Goal: Transaction & Acquisition: Purchase product/service

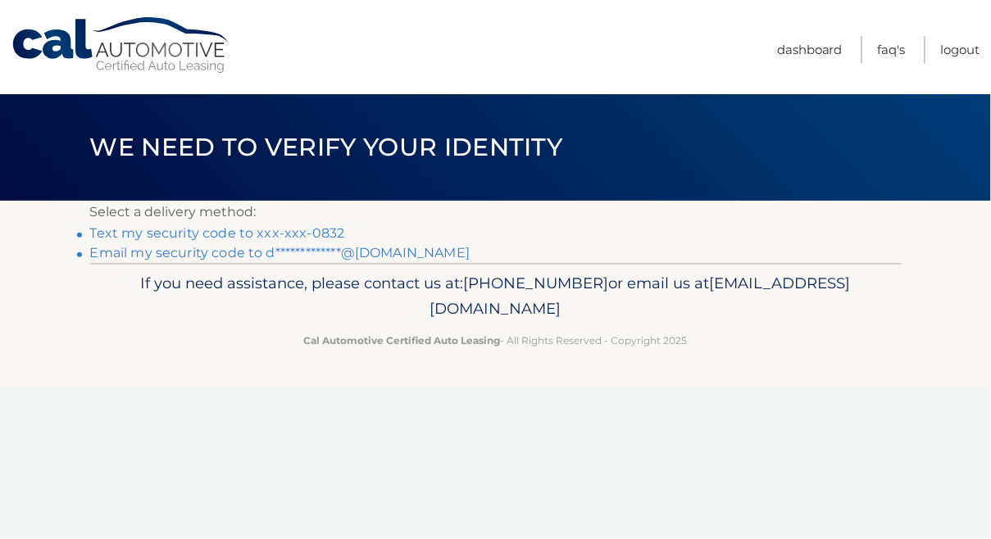
click at [234, 234] on link "Text my security code to xxx-xxx-0832" at bounding box center [217, 233] width 255 height 16
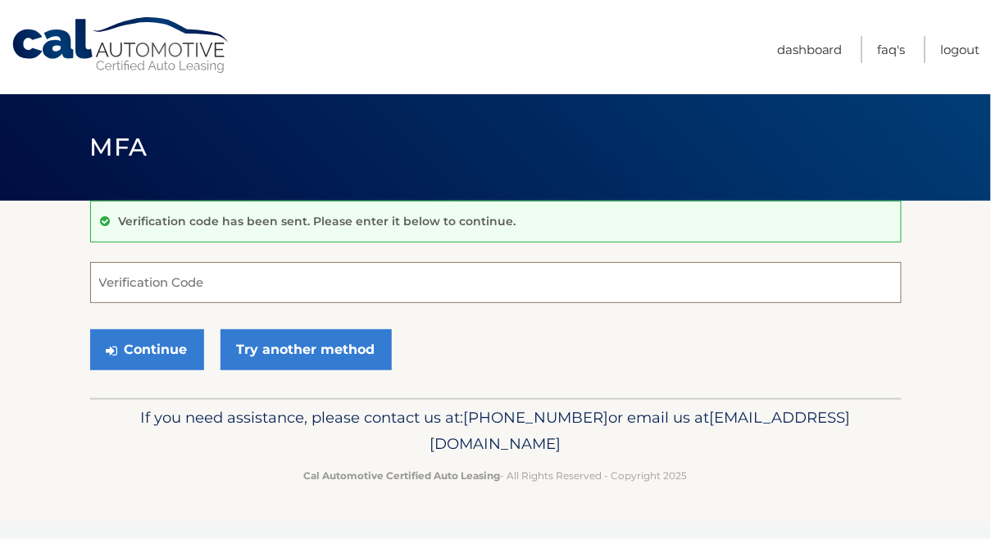
click at [181, 276] on input "Verification Code" at bounding box center [495, 282] width 811 height 41
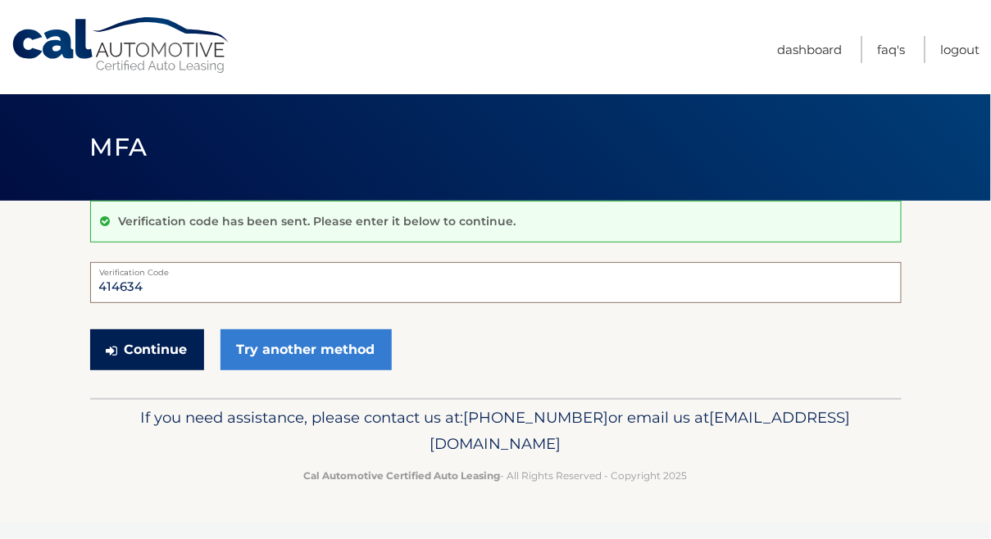
type input "414634"
click at [142, 353] on button "Continue" at bounding box center [147, 349] width 114 height 41
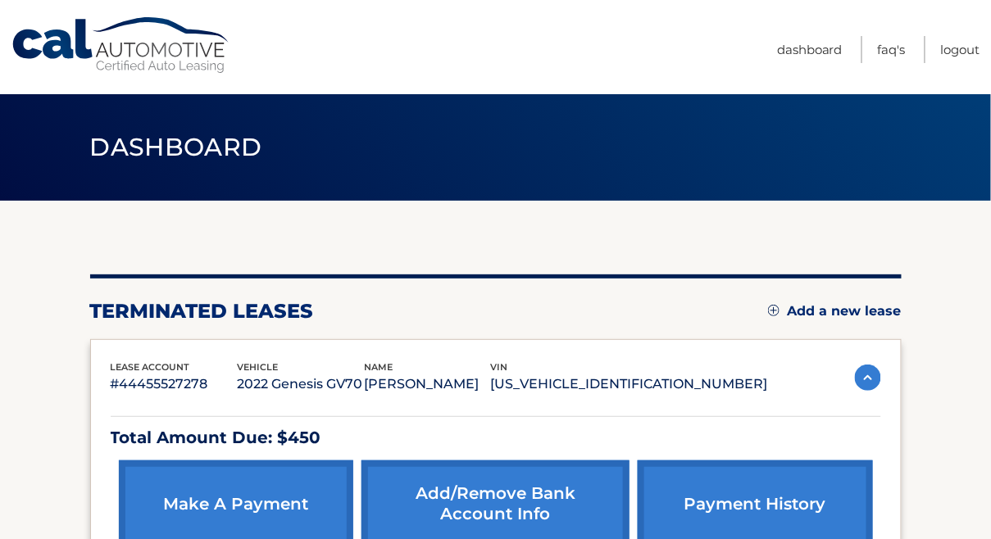
click at [147, 368] on span "lease account" at bounding box center [150, 366] width 79 height 11
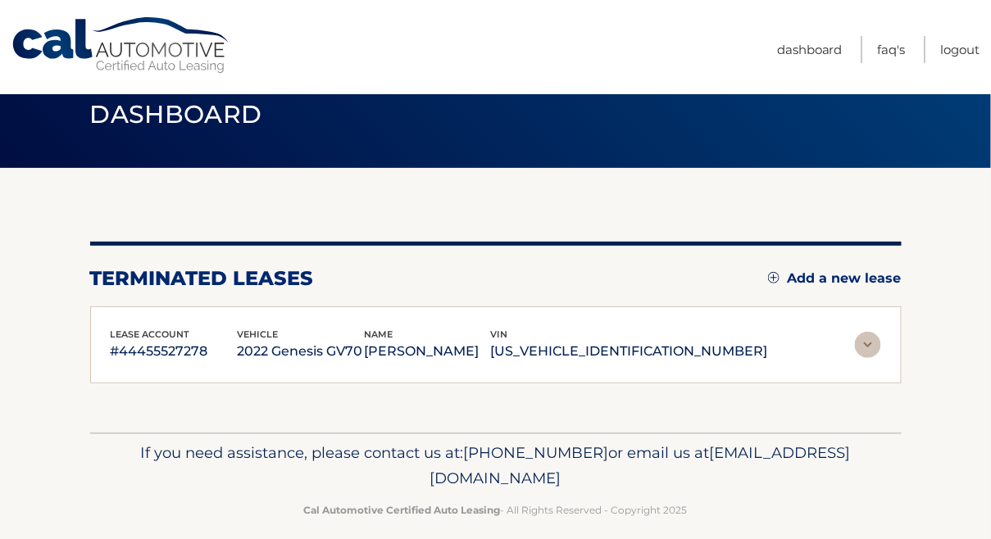
scroll to position [49, 0]
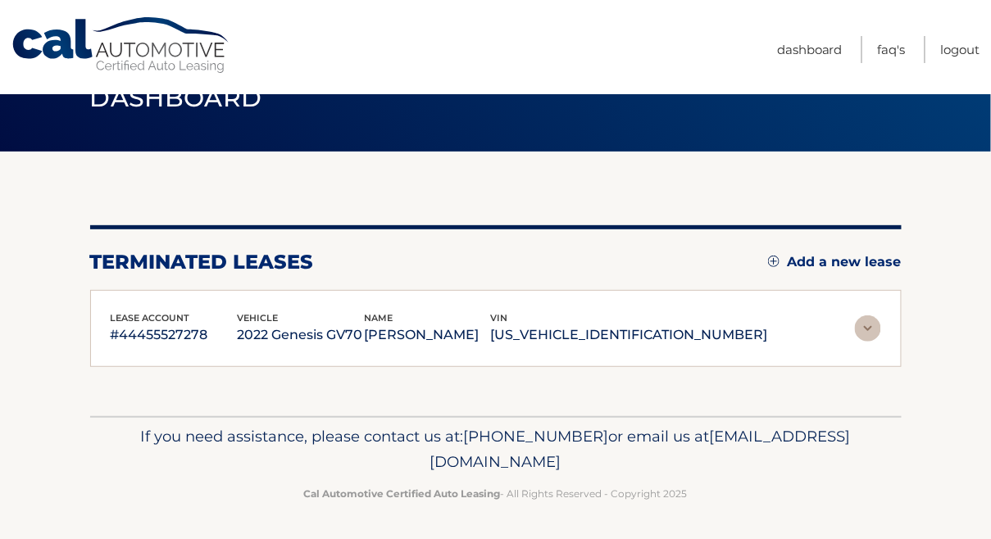
click at [864, 332] on img at bounding box center [868, 328] width 26 height 26
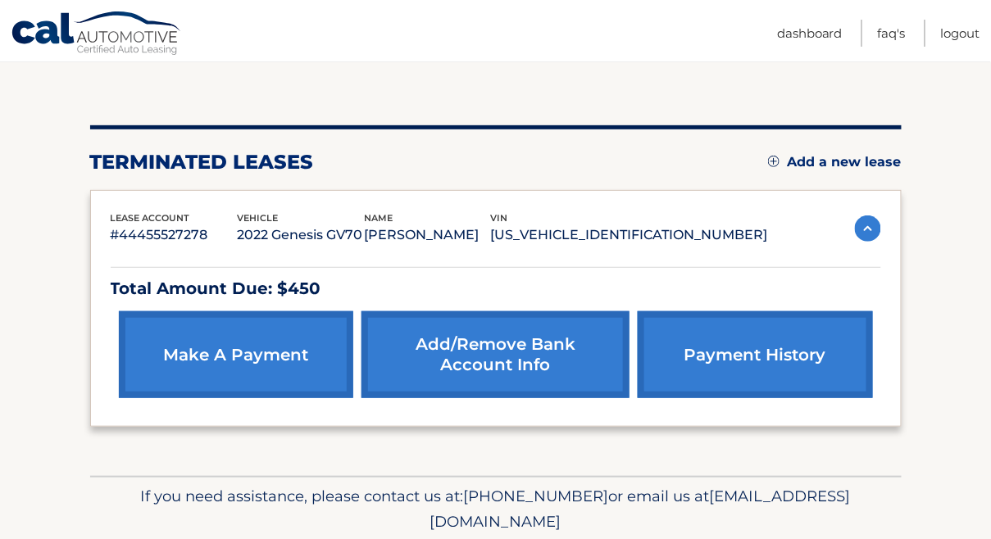
scroll to position [209, 0]
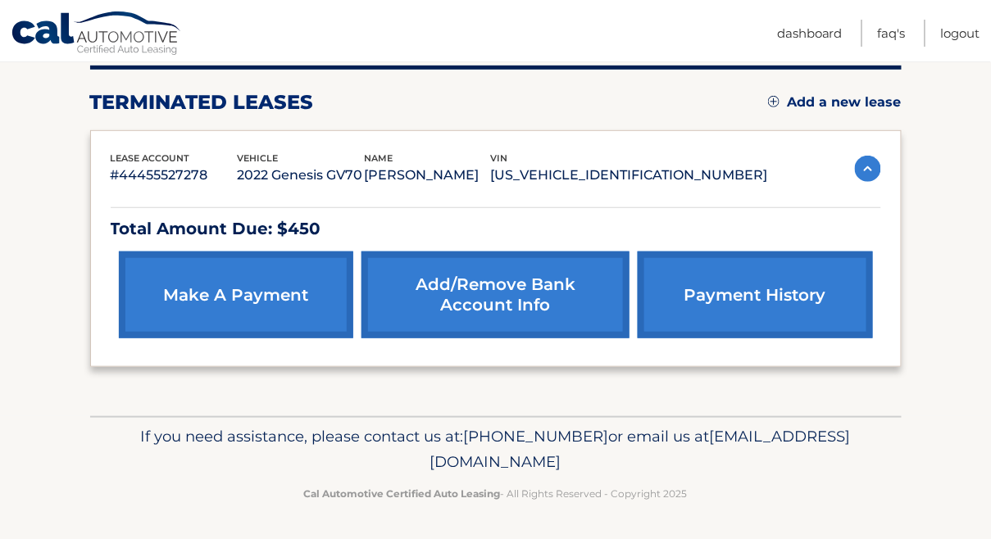
click at [241, 289] on link "make a payment" at bounding box center [236, 295] width 234 height 87
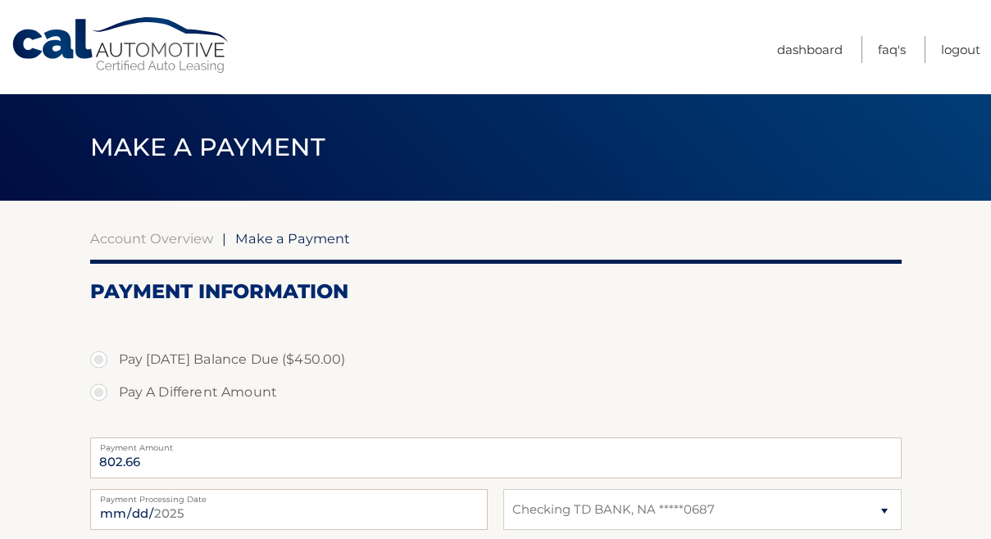
select select "MTU3MDU3MzctOGE1MS00MzUxLWEyMDUtNWI3YTk3NTM2NTZi"
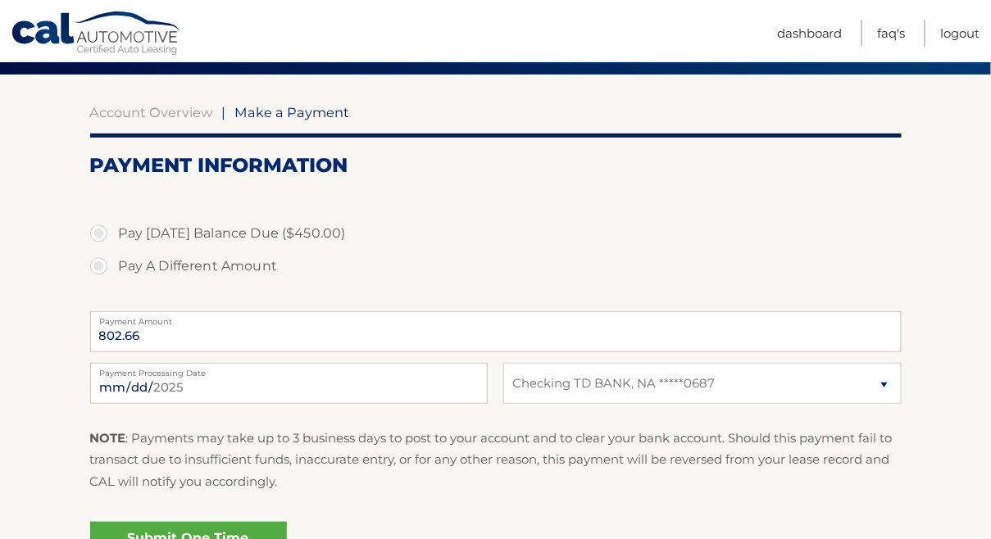
scroll to position [143, 0]
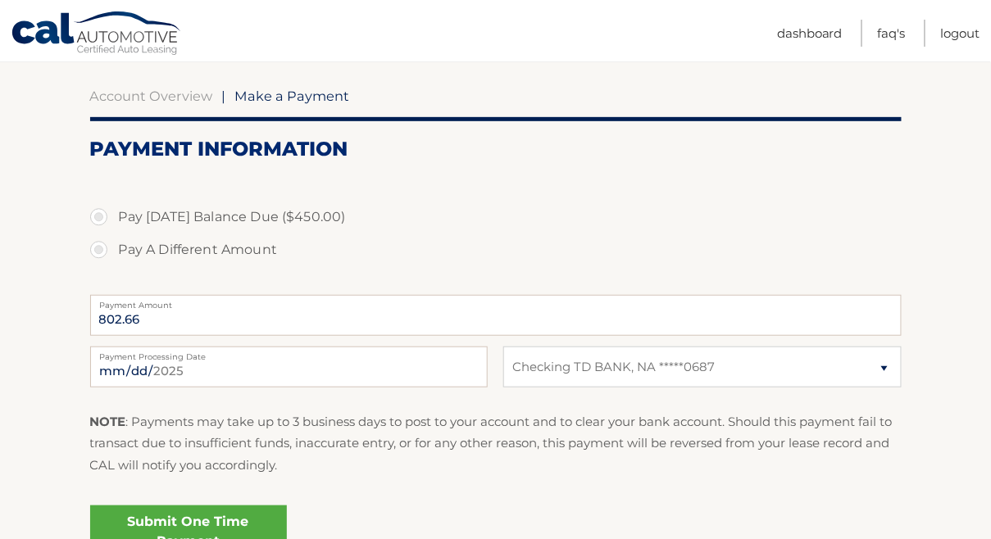
click at [99, 220] on label "Pay [DATE] Balance Due ($450.00)" at bounding box center [495, 217] width 811 height 33
click at [99, 220] on input "Pay [DATE] Balance Due ($450.00)" at bounding box center [105, 214] width 16 height 26
radio input "true"
type input "450.00"
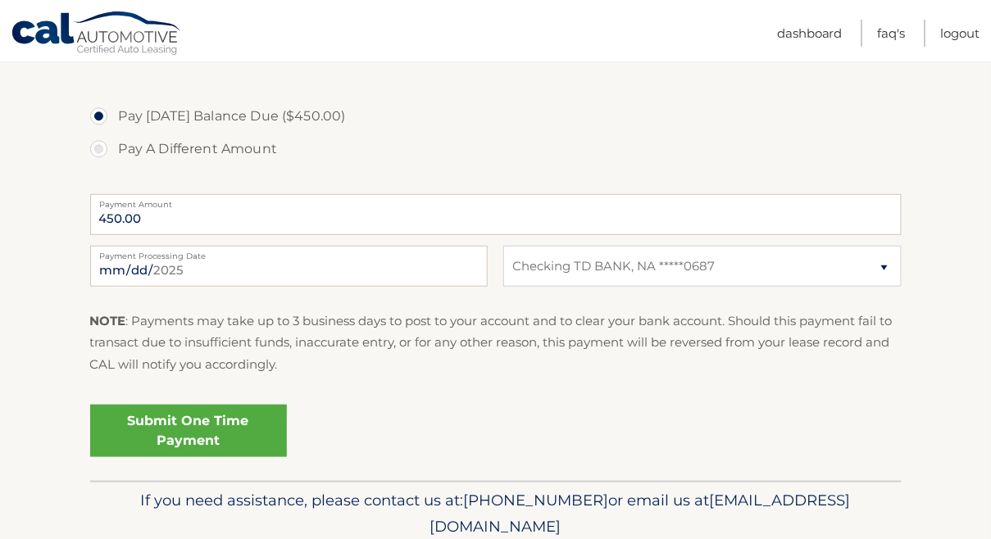
scroll to position [256, 0]
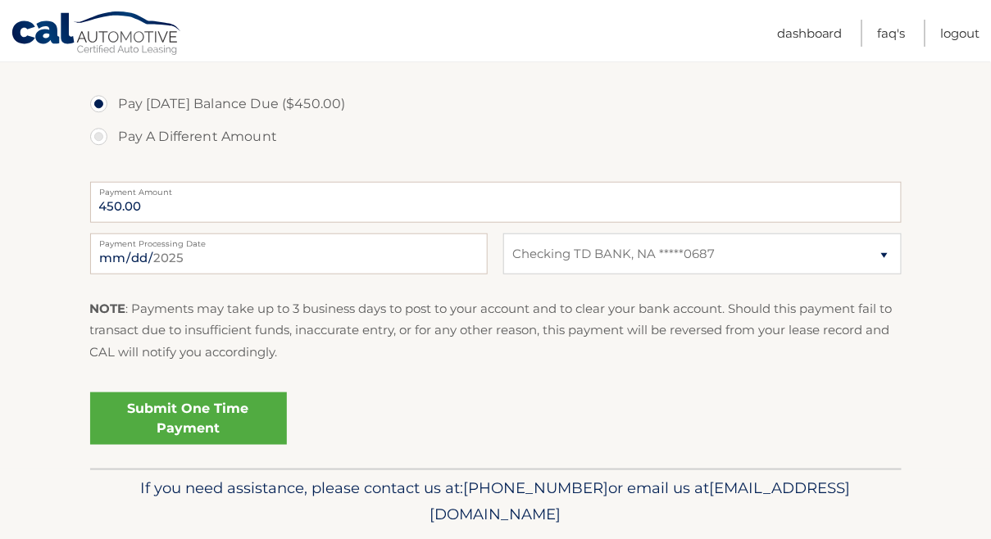
click at [196, 415] on link "Submit One Time Payment" at bounding box center [188, 418] width 197 height 52
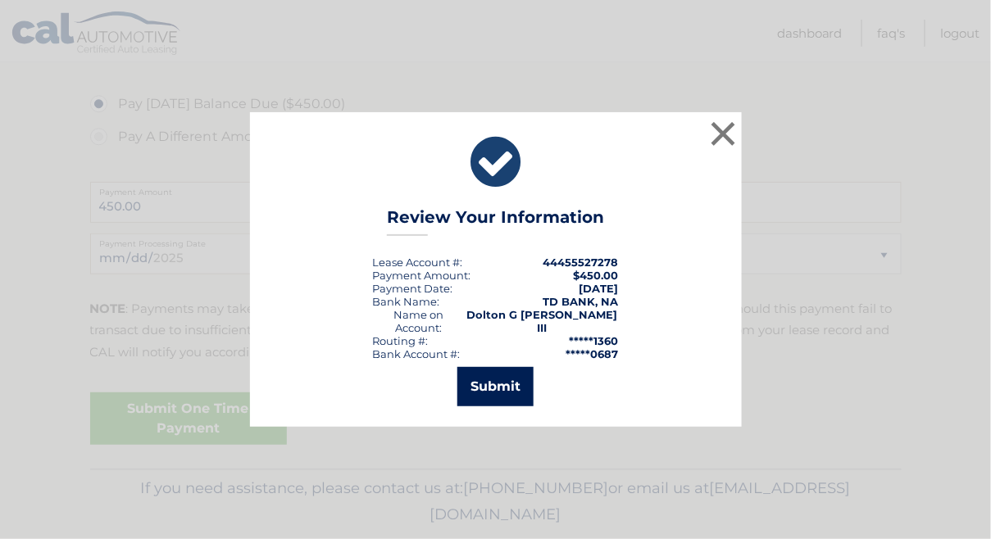
click at [487, 373] on button "Submit" at bounding box center [495, 386] width 76 height 39
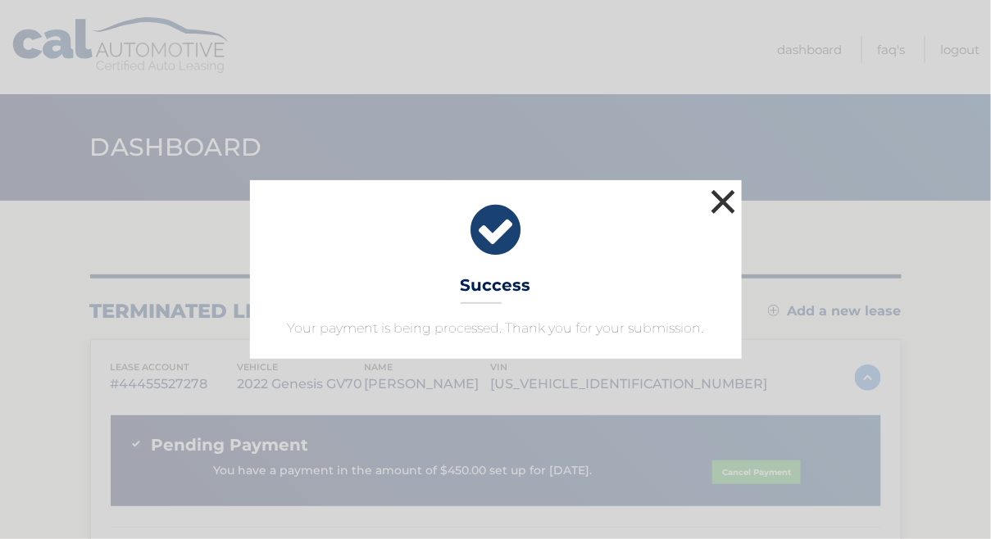
click at [725, 195] on button "×" at bounding box center [723, 201] width 33 height 33
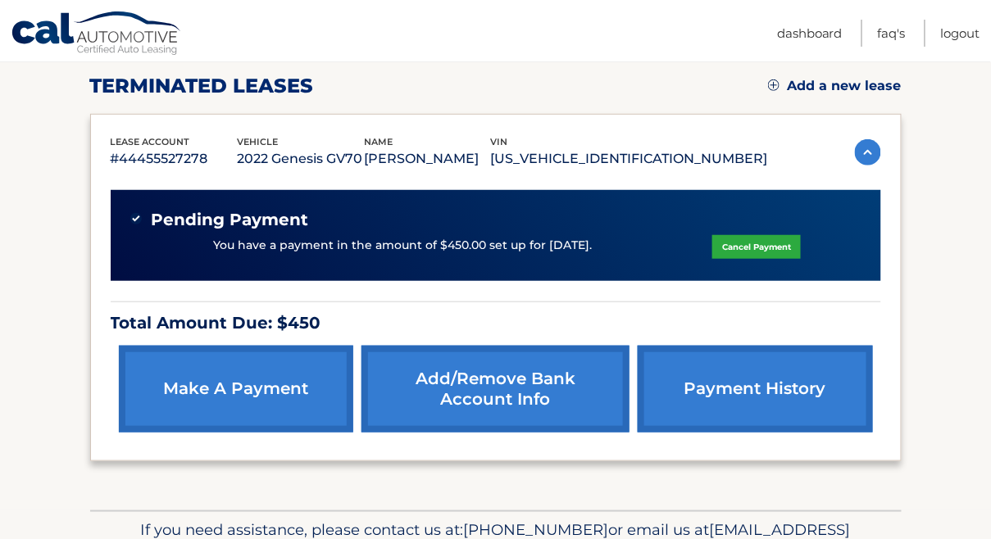
scroll to position [219, 0]
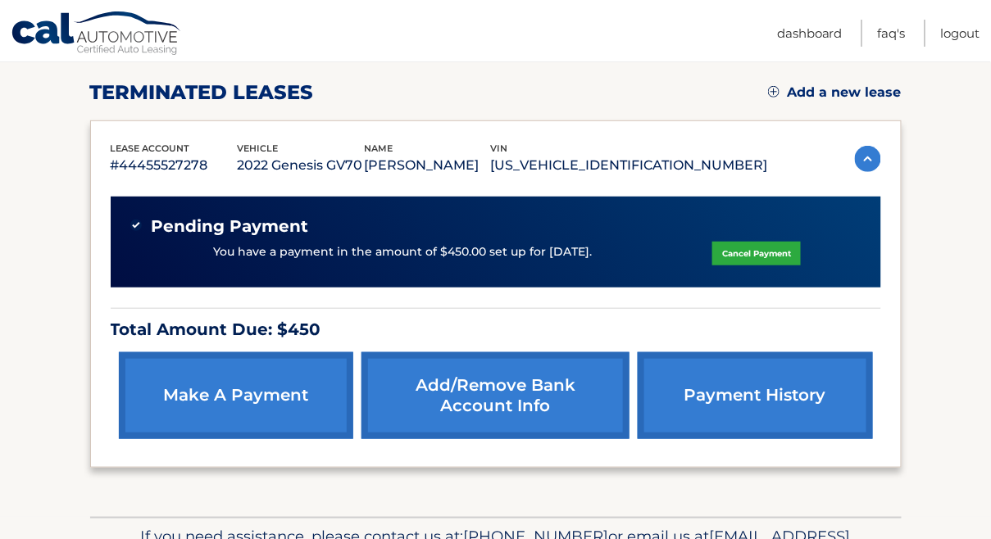
click at [750, 388] on link "payment history" at bounding box center [754, 395] width 234 height 87
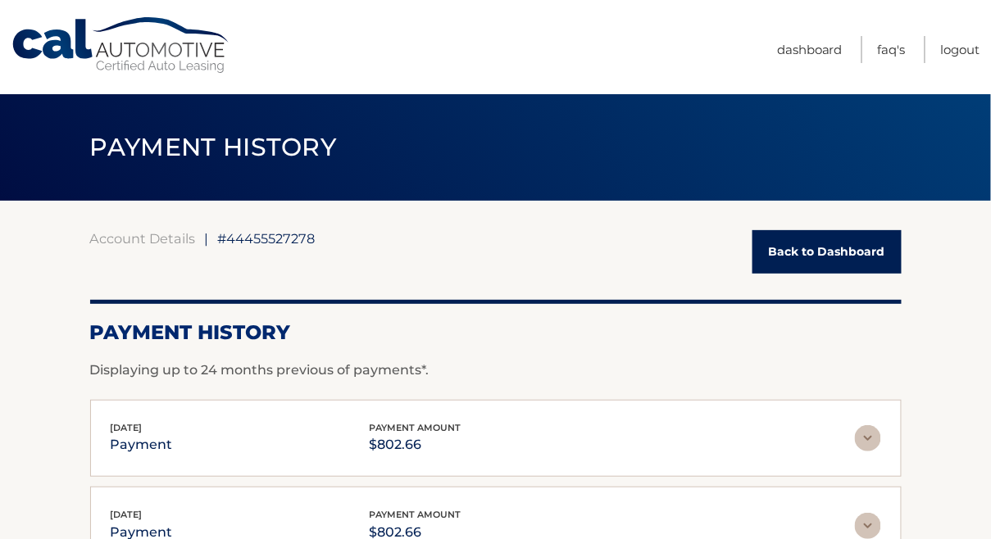
click at [828, 247] on link "Back to Dashboard" at bounding box center [826, 251] width 149 height 43
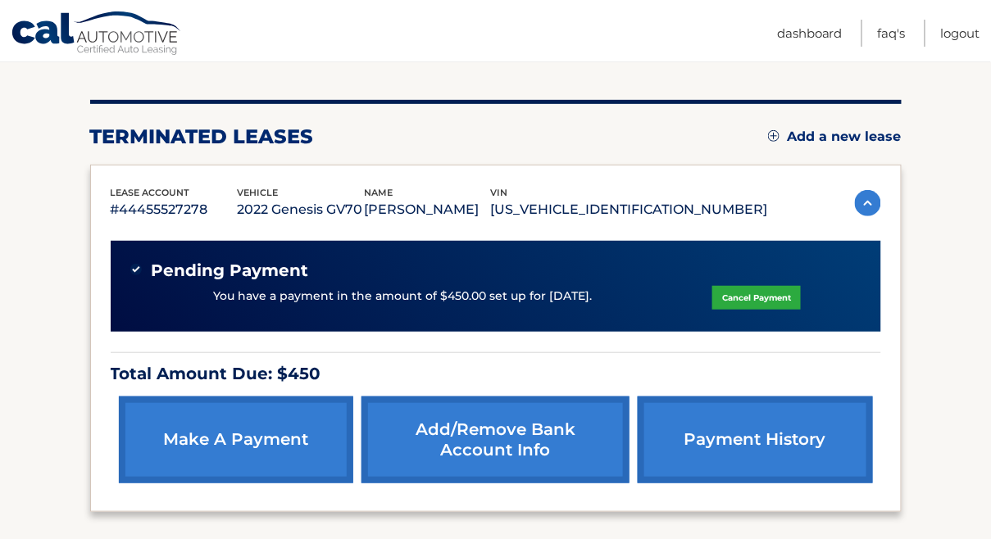
scroll to position [162, 0]
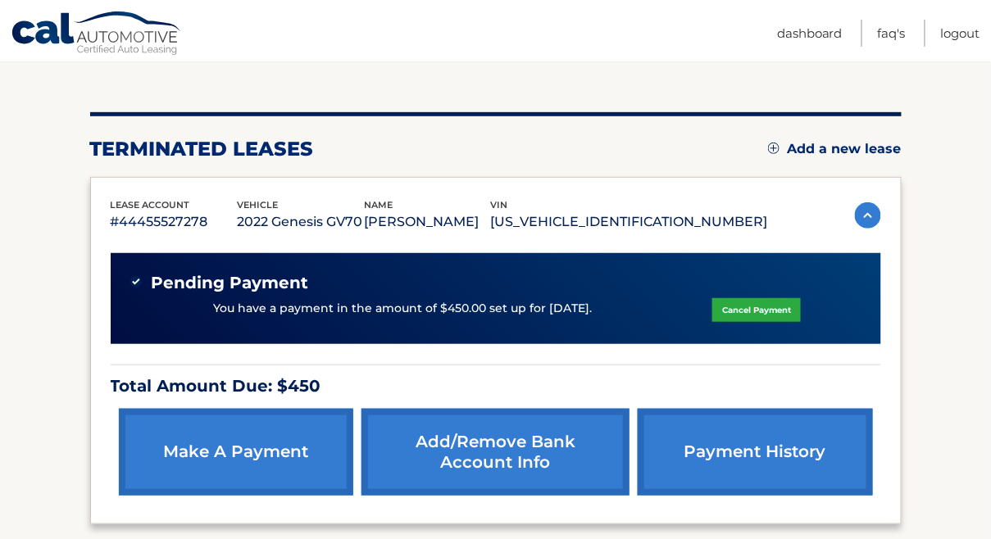
click at [865, 213] on img at bounding box center [868, 215] width 26 height 26
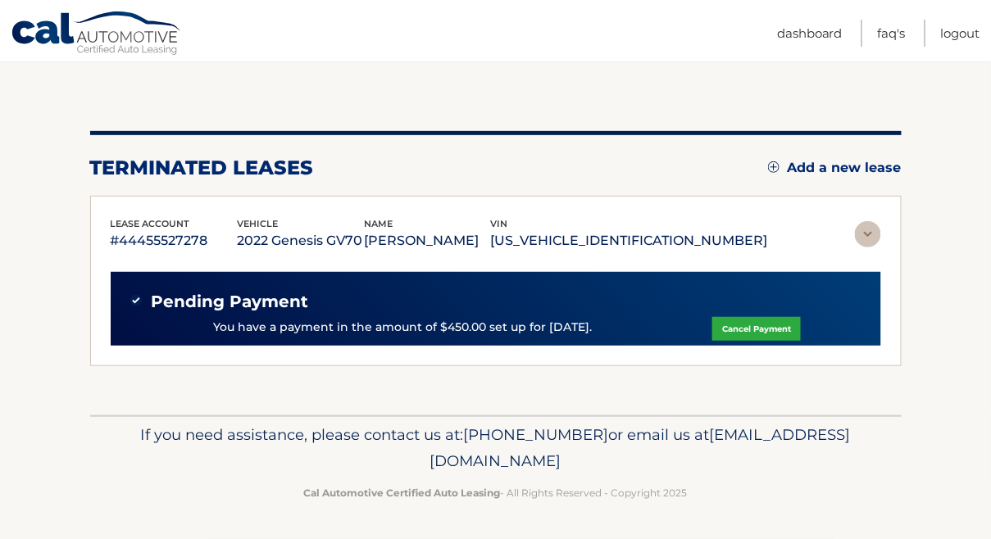
scroll to position [49, 0]
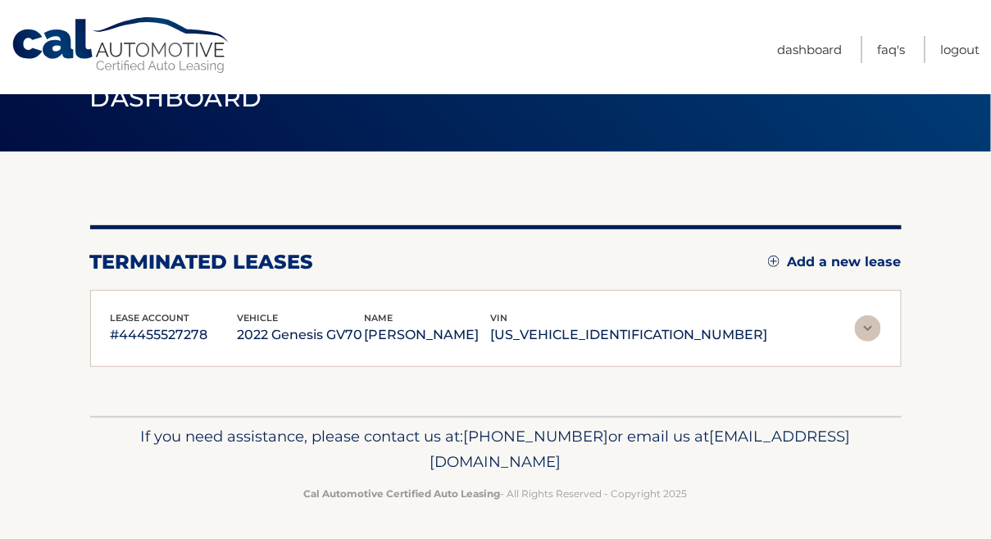
click at [865, 213] on div "You are registered for this site, but you haven't enrolled in online payments. …" at bounding box center [495, 284] width 811 height 265
click at [864, 333] on img at bounding box center [868, 328] width 26 height 26
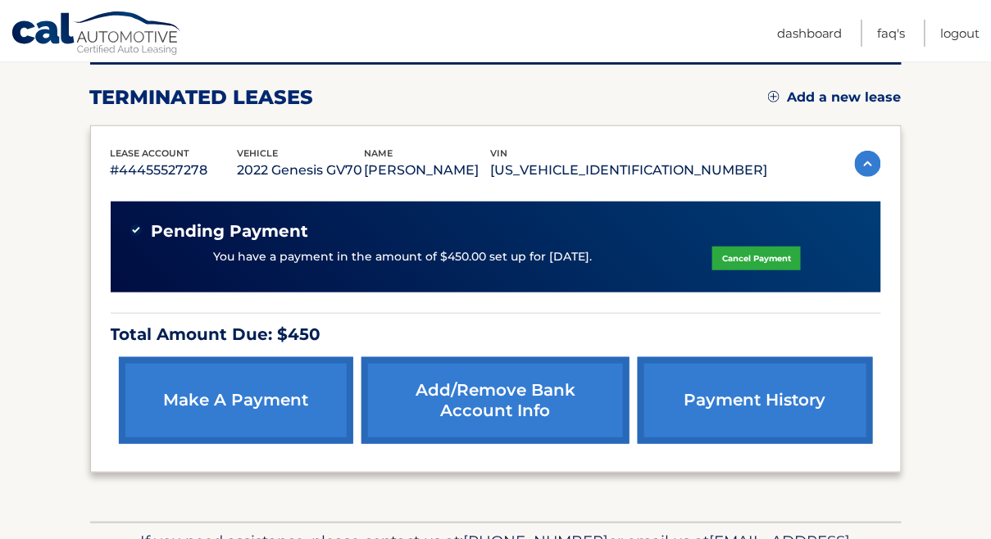
scroll to position [215, 0]
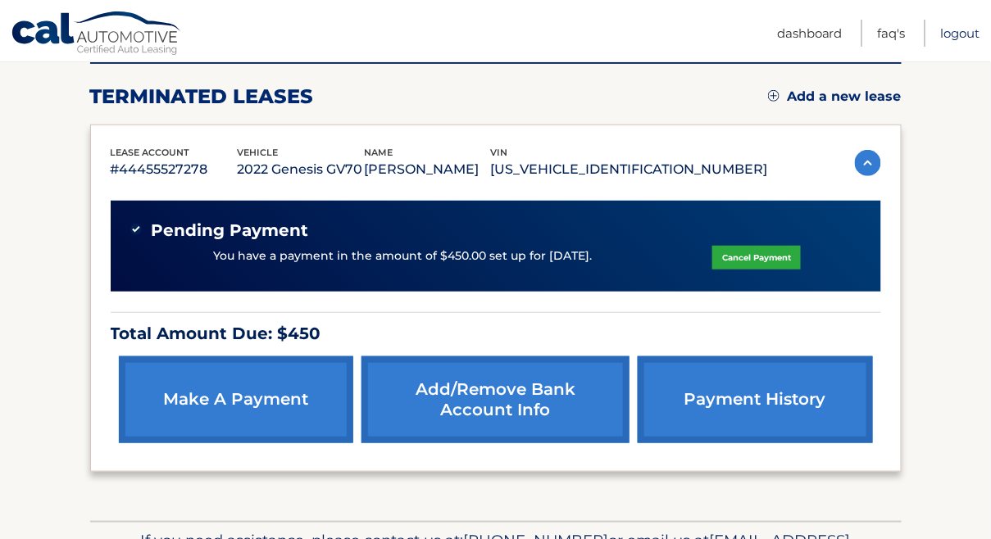
click at [959, 33] on link "Logout" at bounding box center [960, 33] width 39 height 27
